Goal: Transaction & Acquisition: Purchase product/service

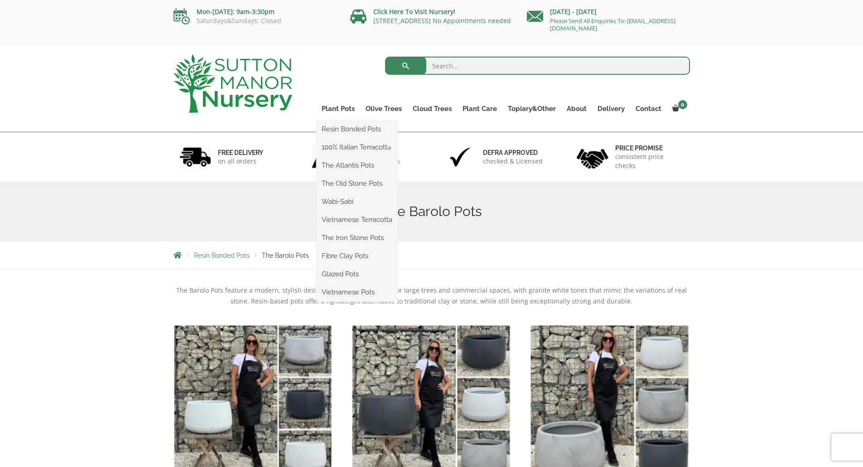
click at [342, 120] on ul "Resin Bonded Pots The Amalfi Pots The Milan Pots The Capri Pots The Brunello Po…" at bounding box center [357, 210] width 82 height 181
click at [345, 109] on link "Plant Pots" at bounding box center [338, 108] width 44 height 13
click at [347, 108] on link "Plant Pots" at bounding box center [338, 108] width 44 height 13
click at [338, 109] on link "Plant Pots" at bounding box center [338, 108] width 44 height 13
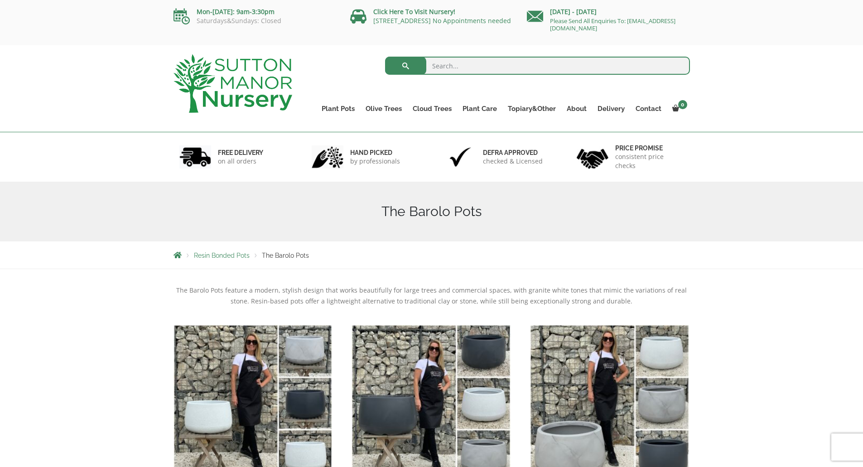
click at [474, 64] on input "search" at bounding box center [537, 66] width 305 height 18
type input "black plant pots"
click at [385, 57] on button "submit" at bounding box center [405, 66] width 41 height 18
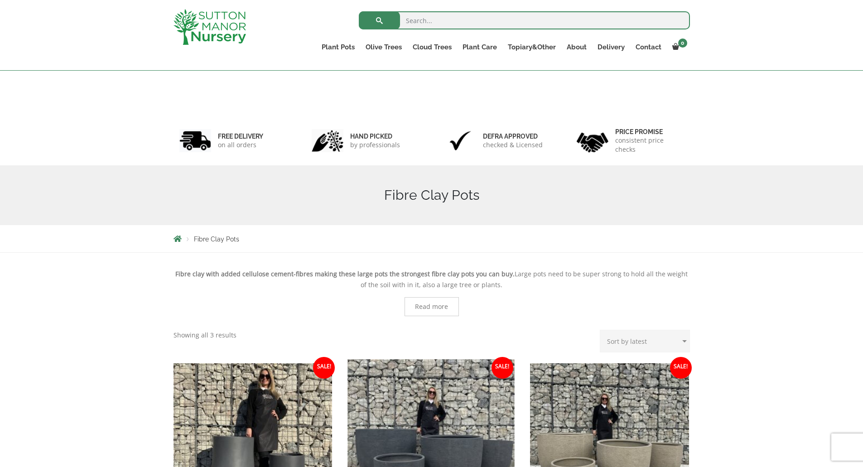
scroll to position [272, 0]
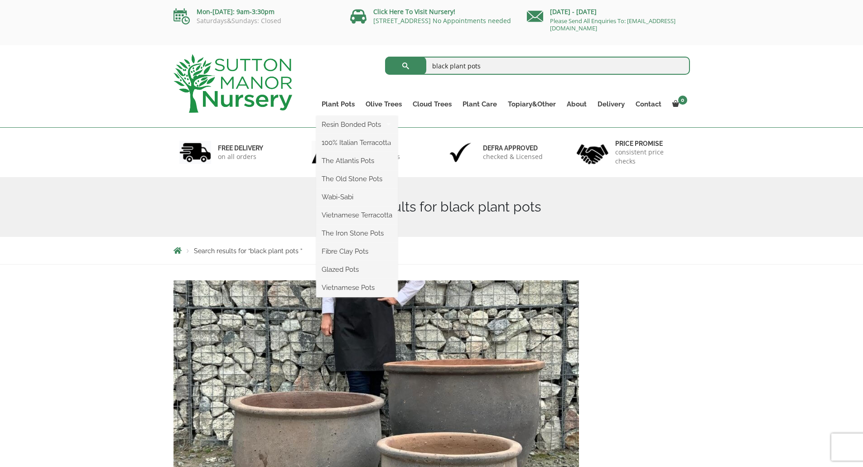
click at [342, 116] on ul "Resin Bonded Pots The Amalfi Pots The Milan Pots The Capri Pots The Brunello Po…" at bounding box center [357, 206] width 82 height 181
click at [337, 250] on link "Fibre Clay Pots" at bounding box center [357, 252] width 82 height 14
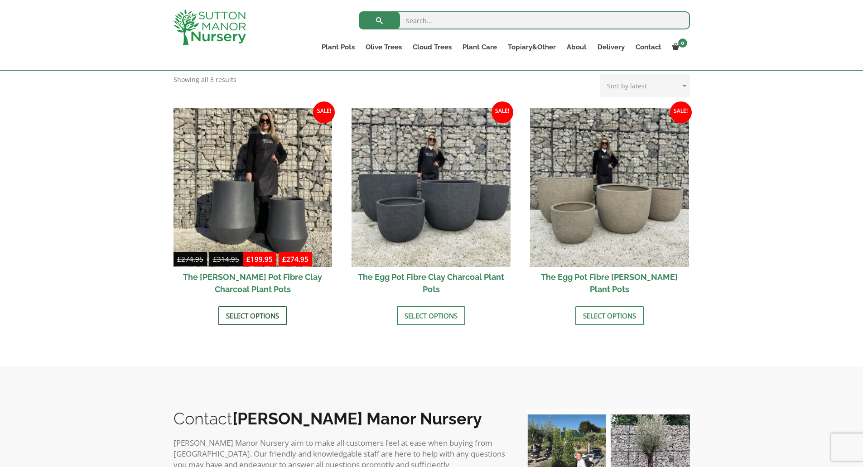
click at [255, 314] on link "Select options" at bounding box center [252, 315] width 68 height 19
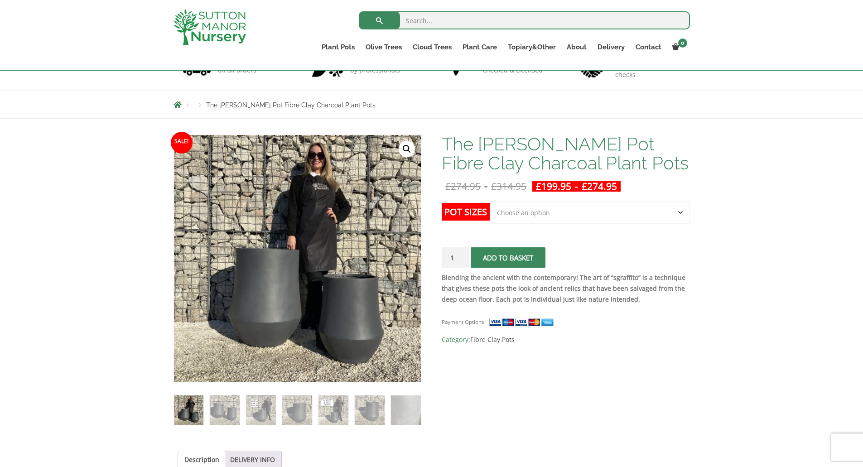
scroll to position [91, 0]
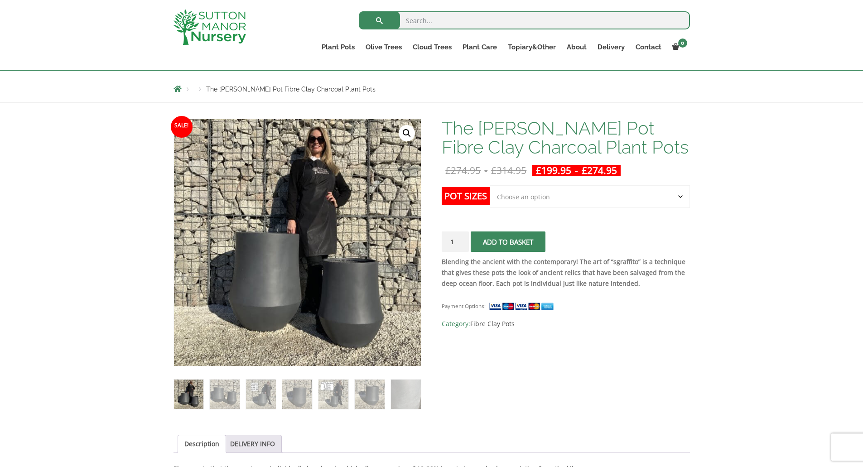
click at [530, 189] on select "Choose an option Click here to buy the 2nd To Largest Pot In The Picture Click …" at bounding box center [590, 196] width 200 height 23
click at [490, 185] on select "Choose an option Click here to buy the 2nd To Largest Pot In The Picture Click …" at bounding box center [590, 196] width 200 height 23
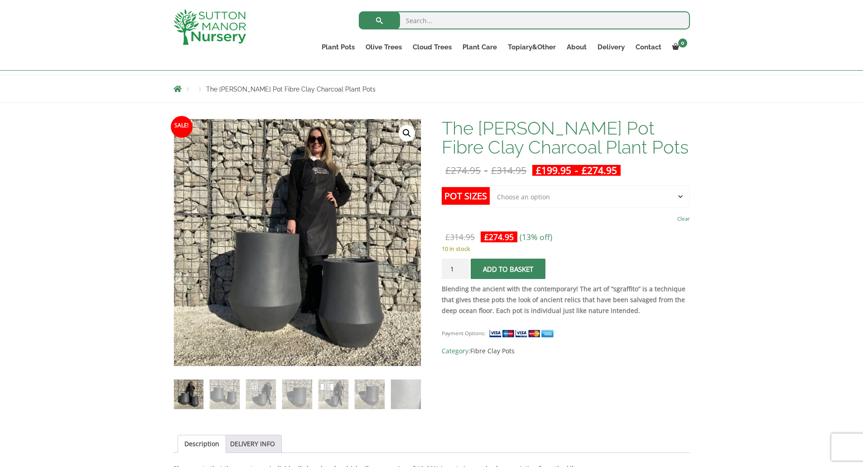
click at [520, 197] on select "Choose an option Click here to buy the 2nd To Largest Pot In The Picture Click …" at bounding box center [590, 196] width 200 height 23
click at [490, 185] on select "Choose an option Click here to buy the 2nd To Largest Pot In The Picture Click …" at bounding box center [590, 196] width 200 height 23
select select "Click here to buy the 2nd To Largest Pot In The Picture"
click at [221, 389] on img at bounding box center [224, 394] width 29 height 29
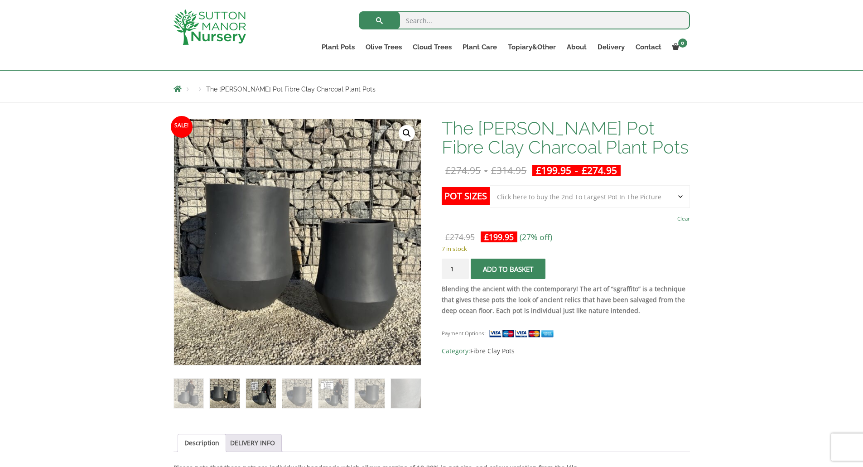
click at [260, 382] on img at bounding box center [260, 393] width 29 height 29
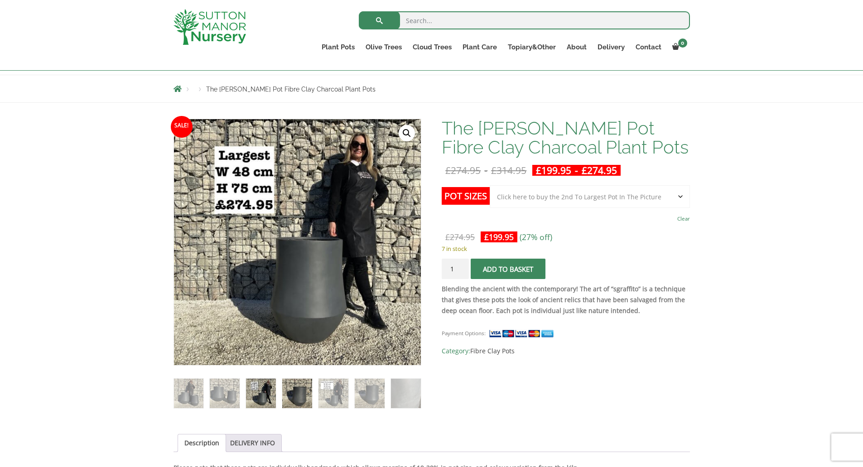
click at [288, 386] on img at bounding box center [296, 393] width 29 height 29
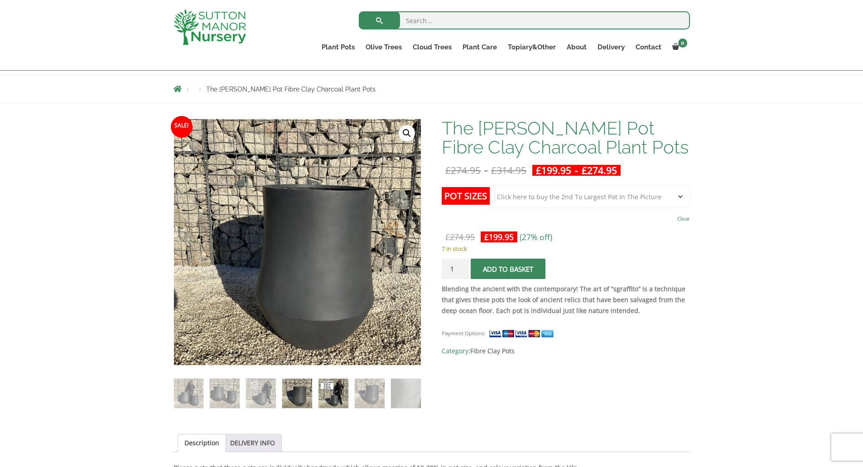
click at [339, 385] on img at bounding box center [332, 393] width 29 height 29
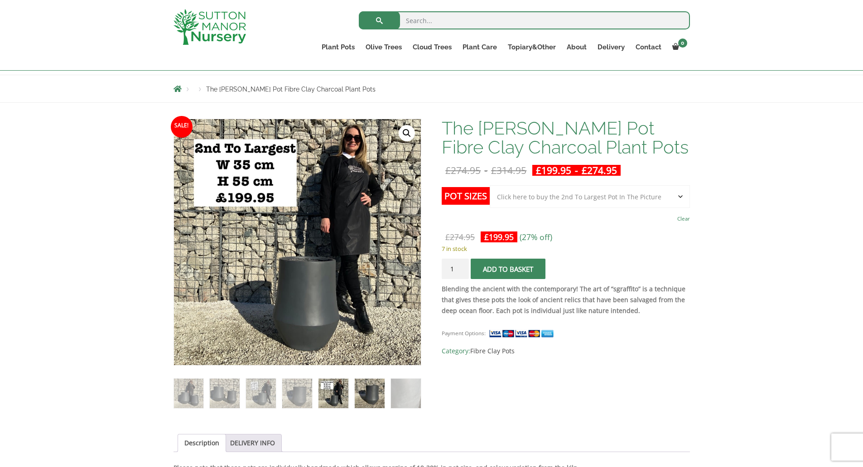
click at [362, 389] on img at bounding box center [369, 393] width 29 height 29
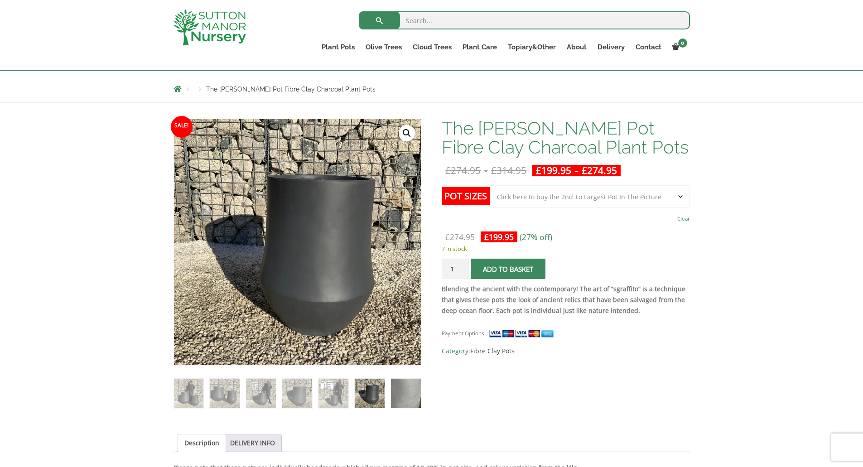
click at [398, 387] on img at bounding box center [405, 393] width 29 height 29
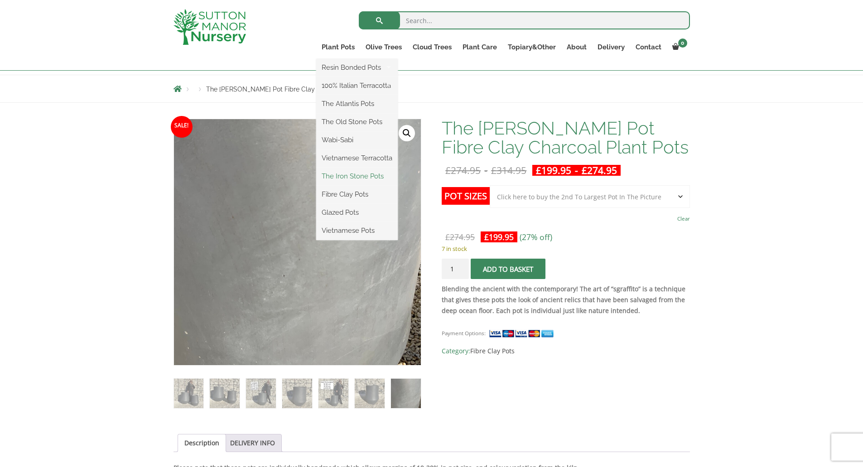
click at [342, 178] on link "The Iron Stone Pots" at bounding box center [357, 176] width 82 height 14
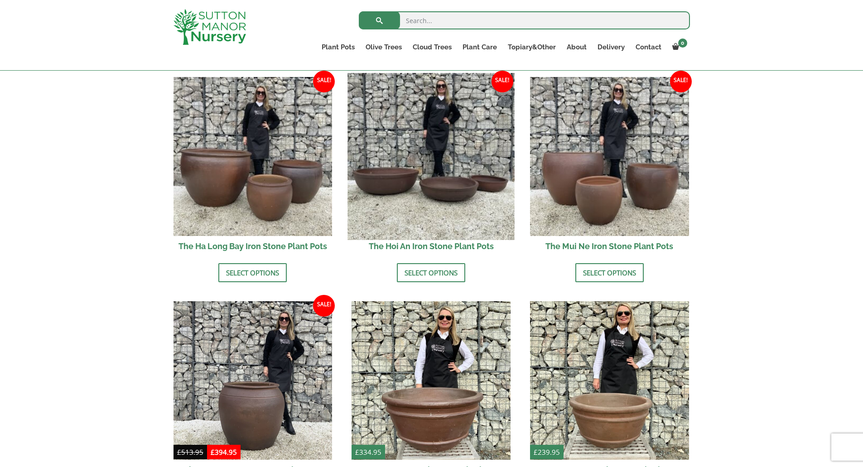
scroll to position [45, 0]
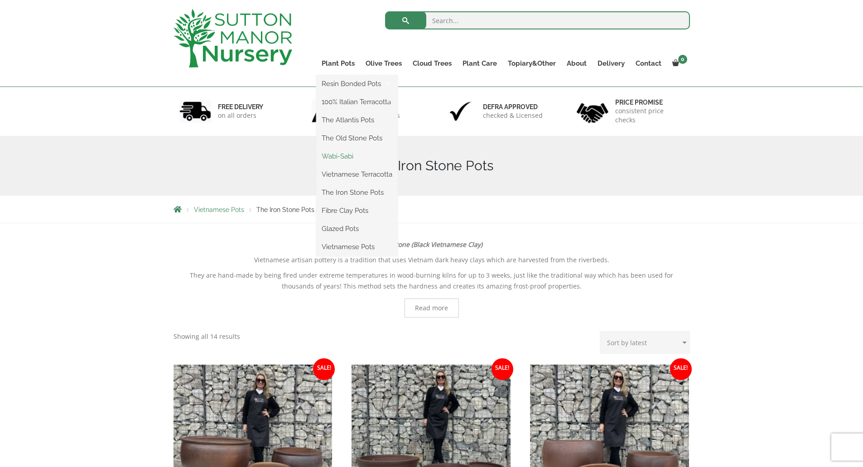
click at [345, 156] on link "Wabi-Sabi" at bounding box center [357, 156] width 82 height 14
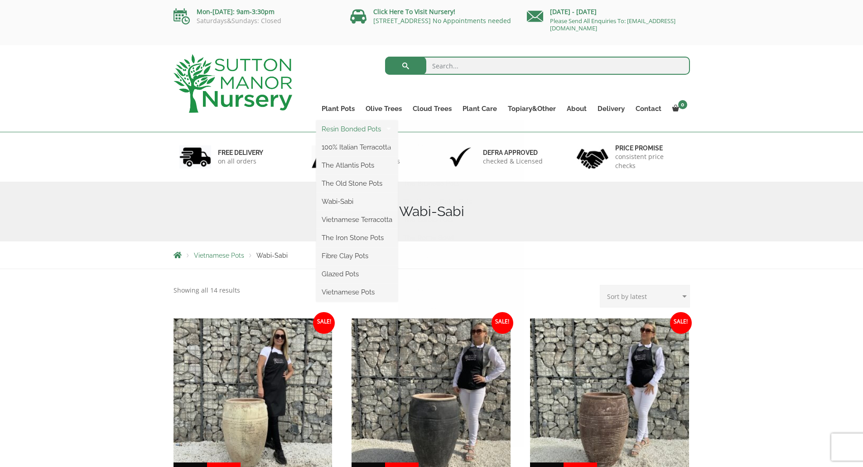
click at [348, 128] on link "Resin Bonded Pots" at bounding box center [357, 129] width 82 height 14
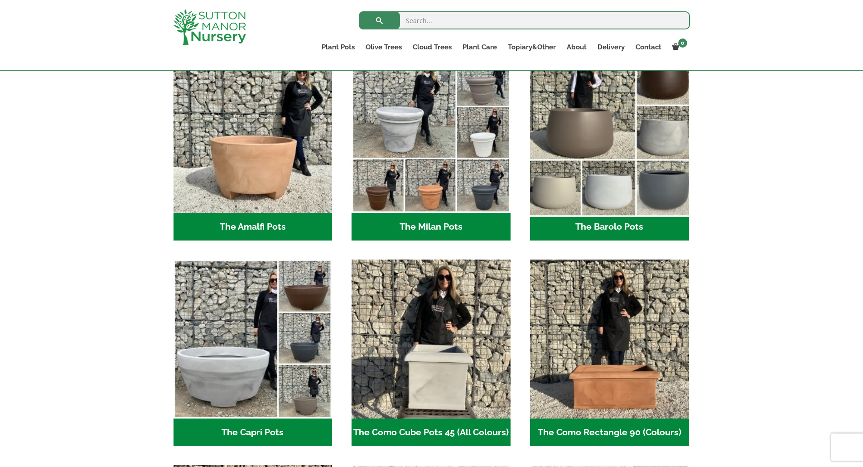
scroll to position [181, 0]
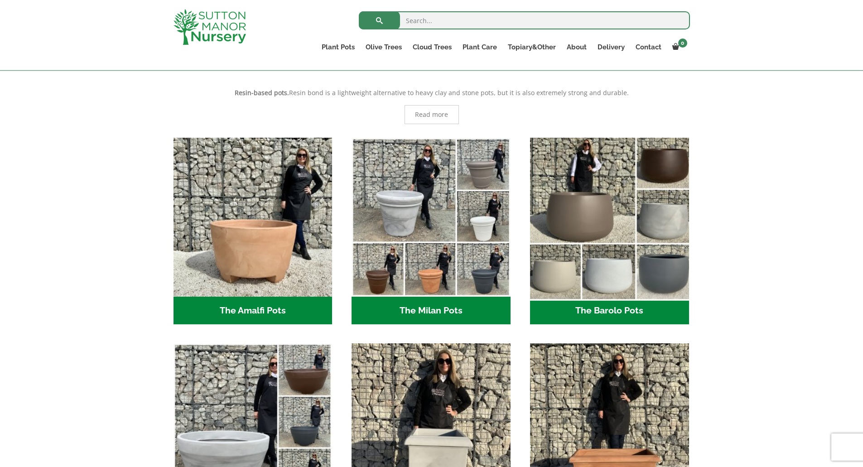
click at [610, 194] on img "Visit product category The Barolo Pots" at bounding box center [609, 217] width 167 height 167
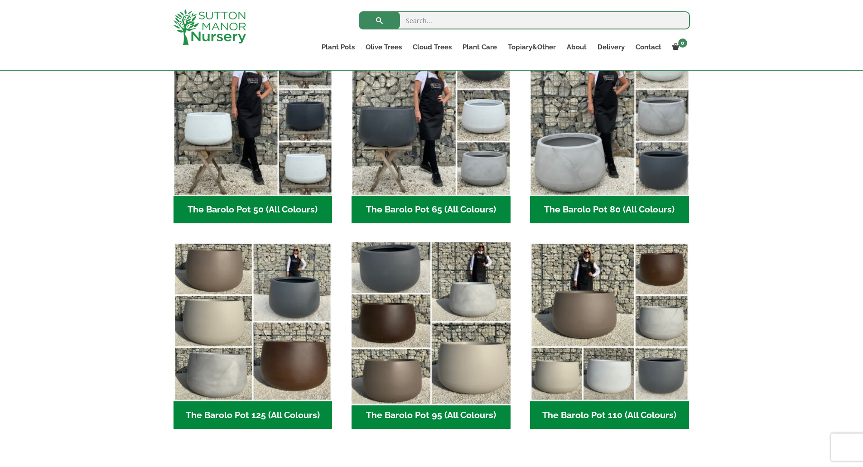
scroll to position [181, 0]
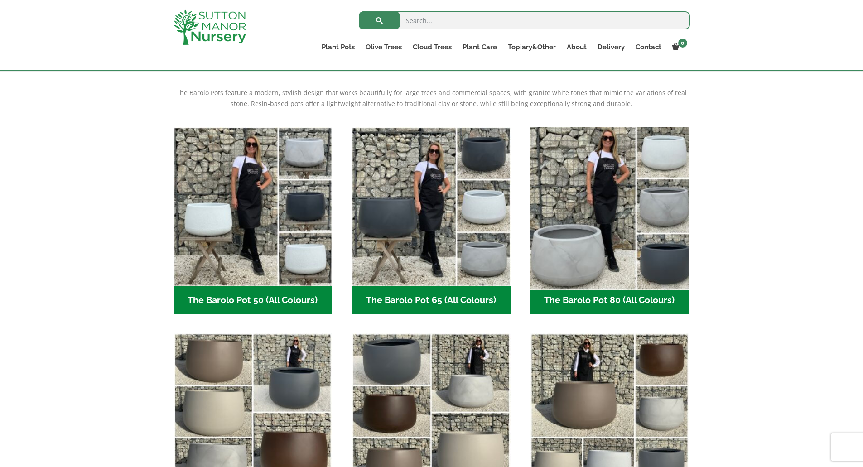
click at [590, 202] on img "Visit product category The Barolo Pot 80 (All Colours)" at bounding box center [609, 206] width 167 height 167
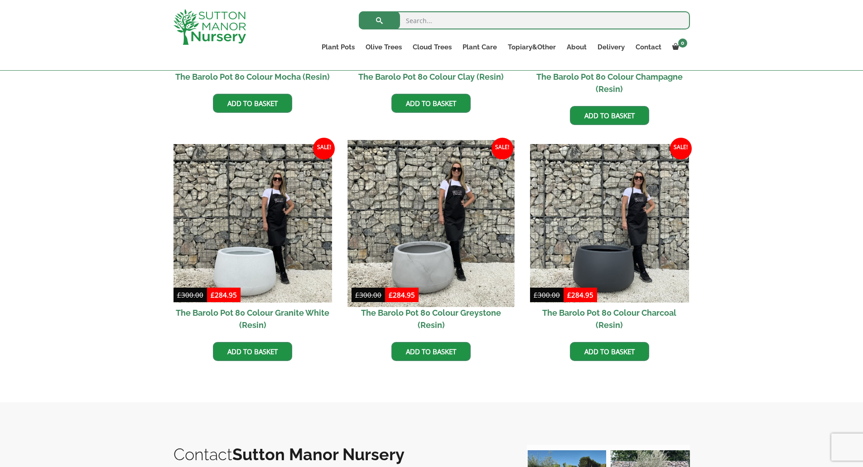
scroll to position [453, 0]
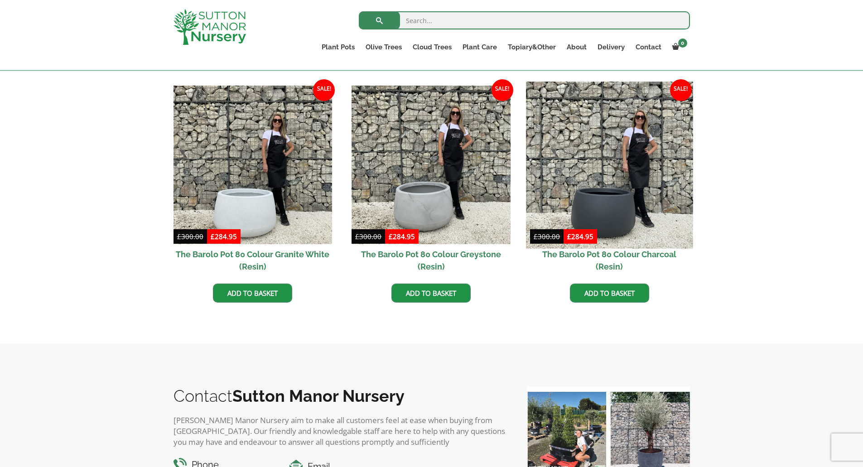
click at [597, 194] on img at bounding box center [609, 165] width 167 height 167
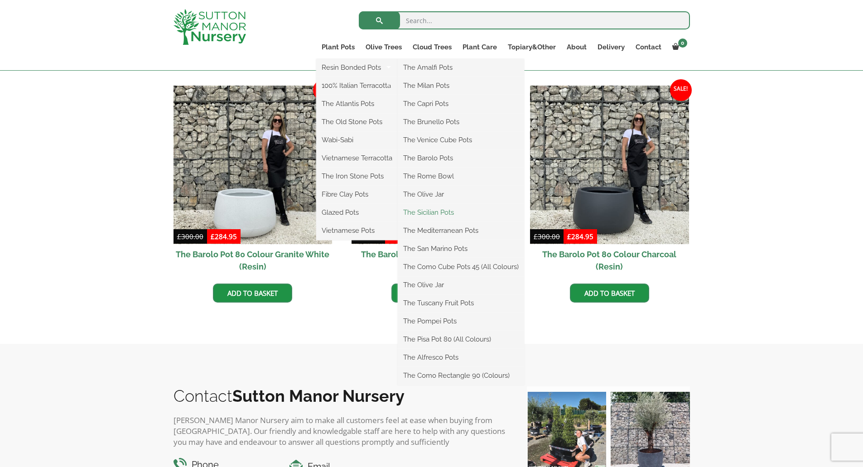
click at [440, 213] on link "The Sicilian Pots" at bounding box center [461, 213] width 126 height 14
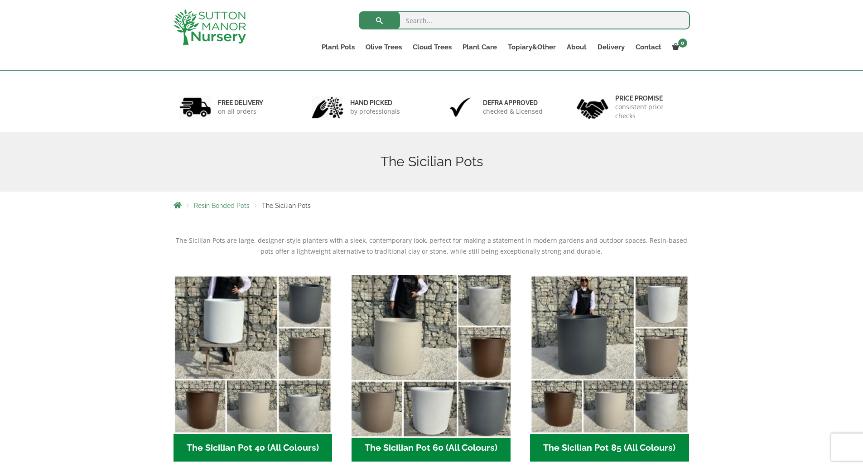
scroll to position [136, 0]
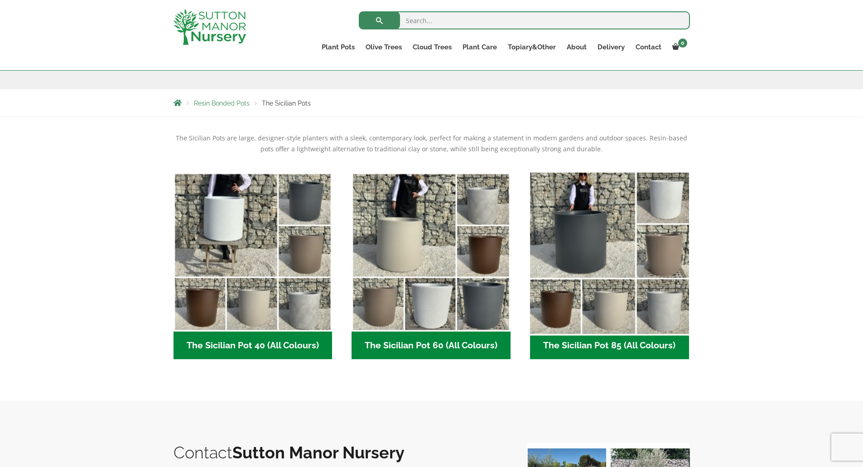
click at [590, 250] on img "Visit product category The Sicilian Pot 85 (All Colours)" at bounding box center [609, 251] width 167 height 167
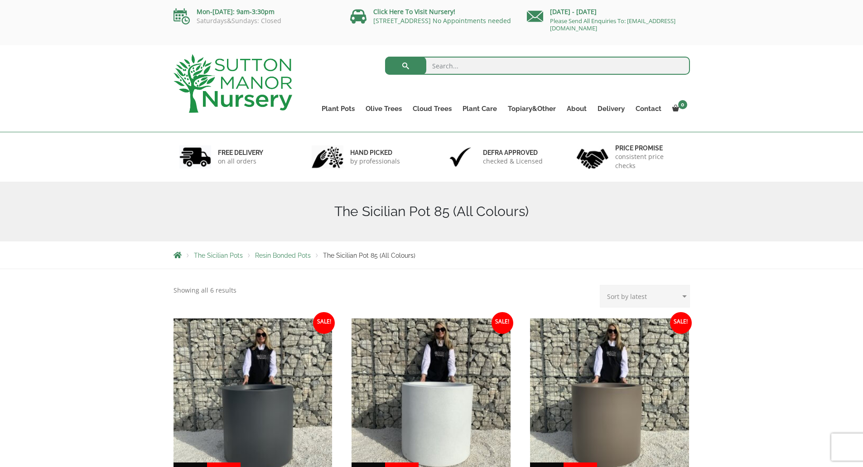
click at [338, 253] on span "The Sicilian Pot 85 (All Colours)" at bounding box center [369, 255] width 92 height 7
click at [282, 256] on span "Resin Bonded Pots" at bounding box center [283, 255] width 56 height 7
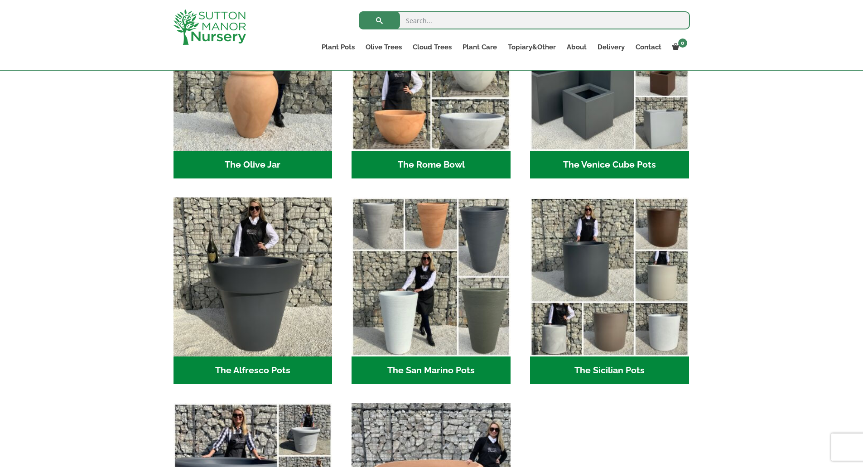
scroll to position [906, 0]
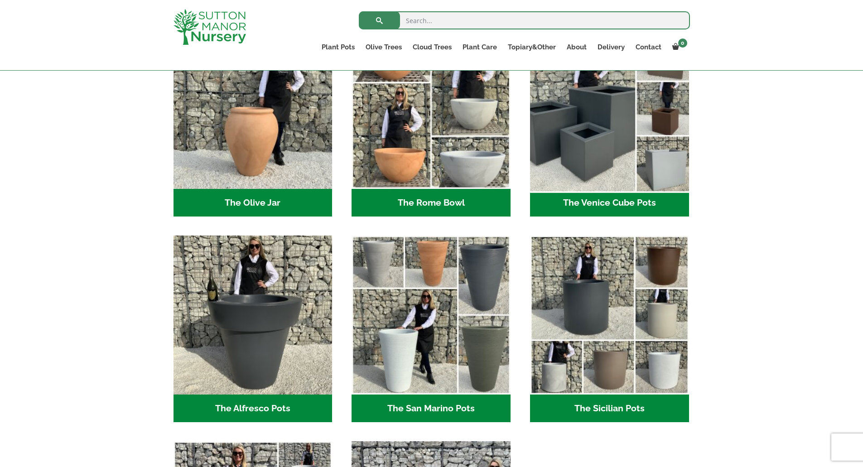
click at [579, 169] on img "Visit product category The Venice Cube Pots" at bounding box center [609, 109] width 167 height 167
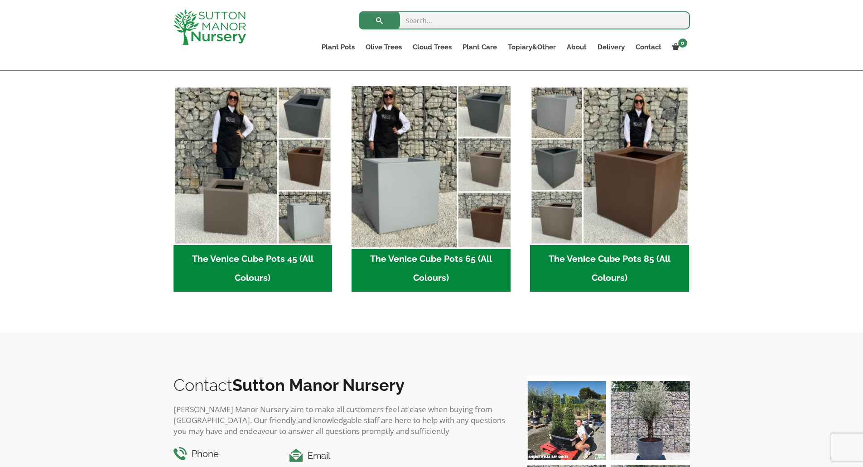
scroll to position [226, 0]
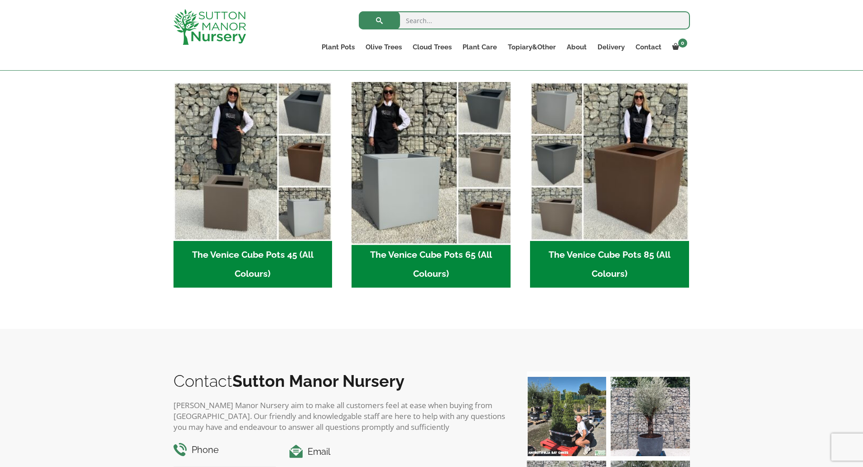
click at [430, 167] on img "Visit product category The Venice Cube Pots 65 (All Colours)" at bounding box center [431, 161] width 167 height 167
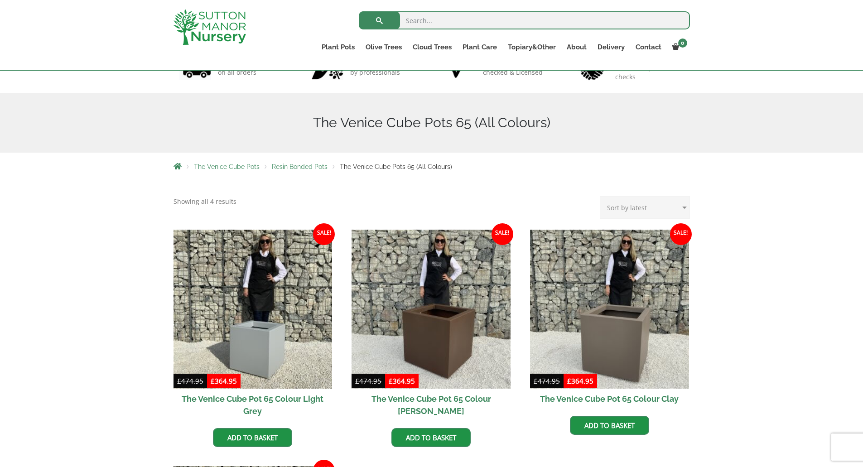
scroll to position [45, 0]
